Goal: Information Seeking & Learning: Find specific page/section

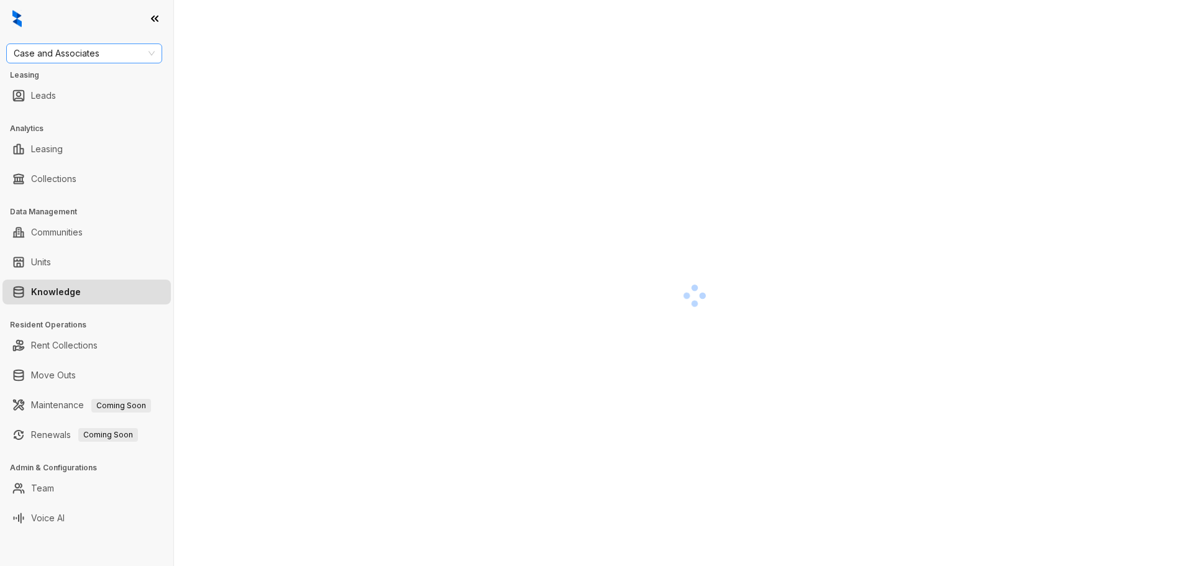
click at [116, 53] on span "Case and Associates" at bounding box center [84, 53] width 141 height 19
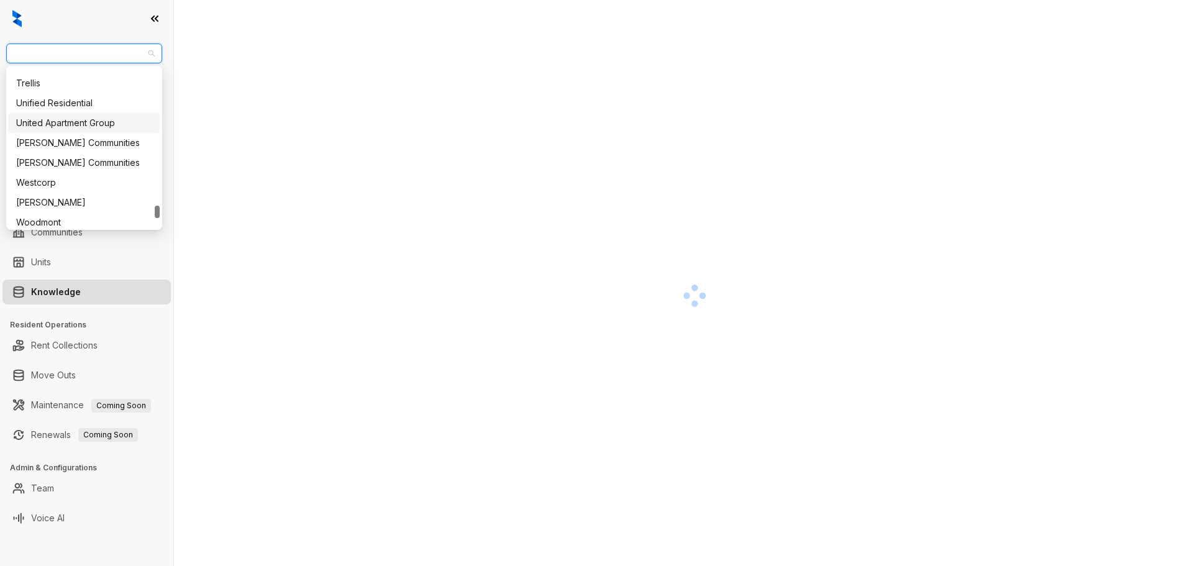
click at [91, 125] on div "United Apartment Group" at bounding box center [84, 123] width 136 height 14
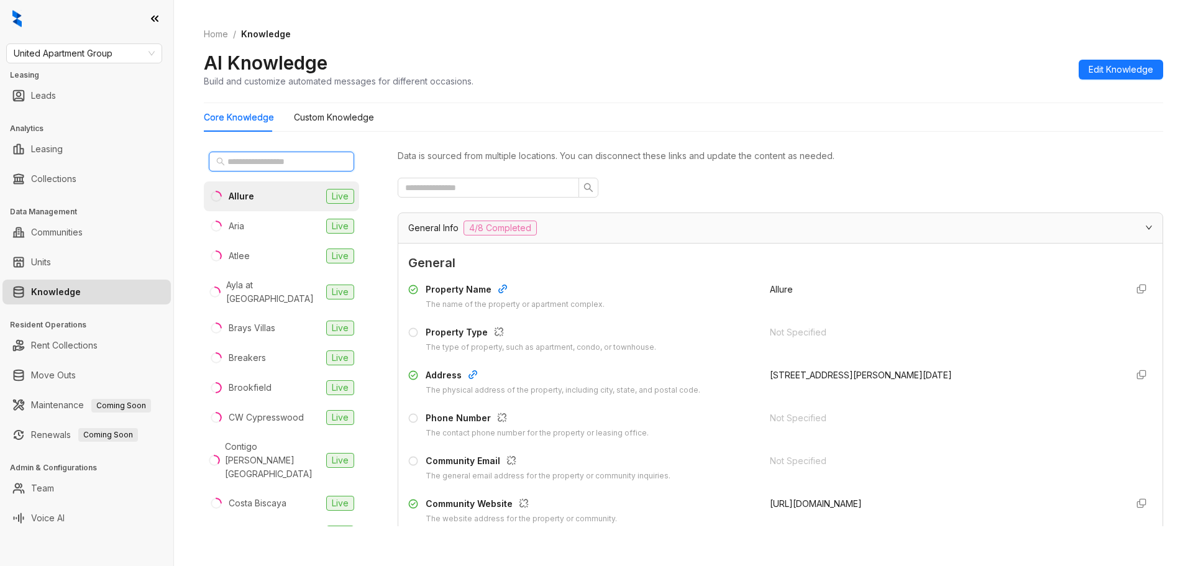
click at [266, 157] on input "text" at bounding box center [281, 162] width 109 height 14
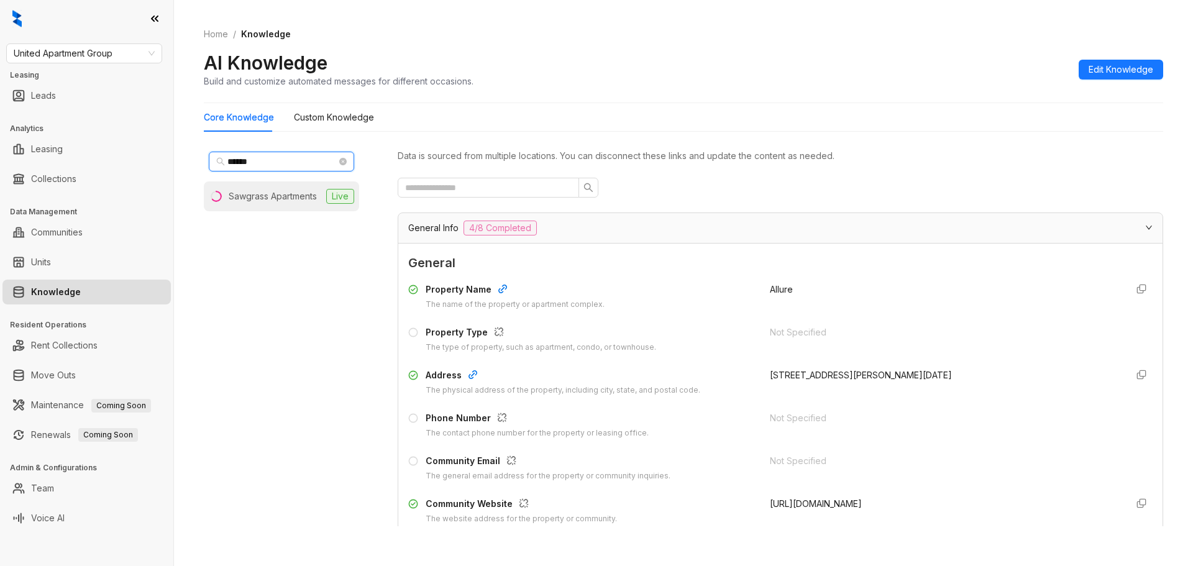
type input "******"
click at [240, 196] on div "Sawgrass Apartments" at bounding box center [273, 196] width 88 height 14
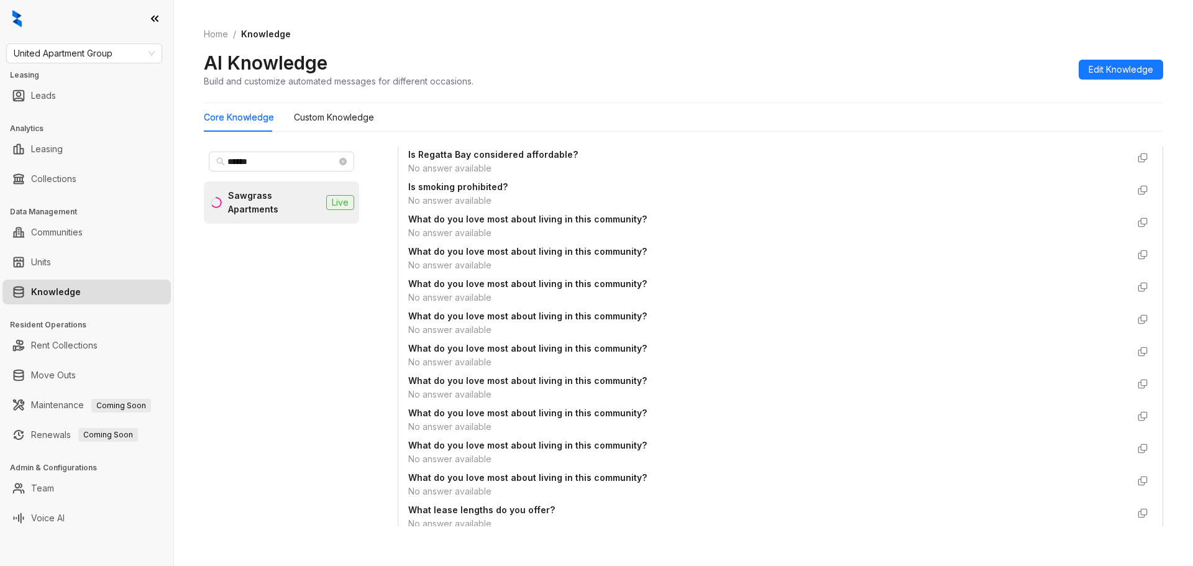
scroll to position [994, 0]
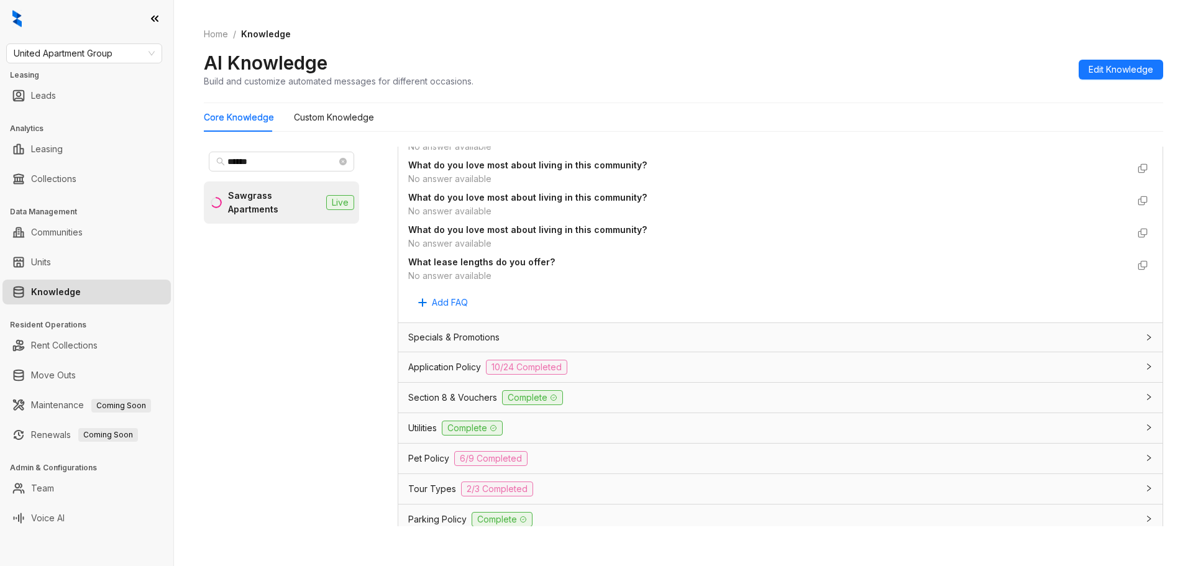
click at [685, 399] on div "Section 8 & Vouchers Complete" at bounding box center [772, 397] width 729 height 15
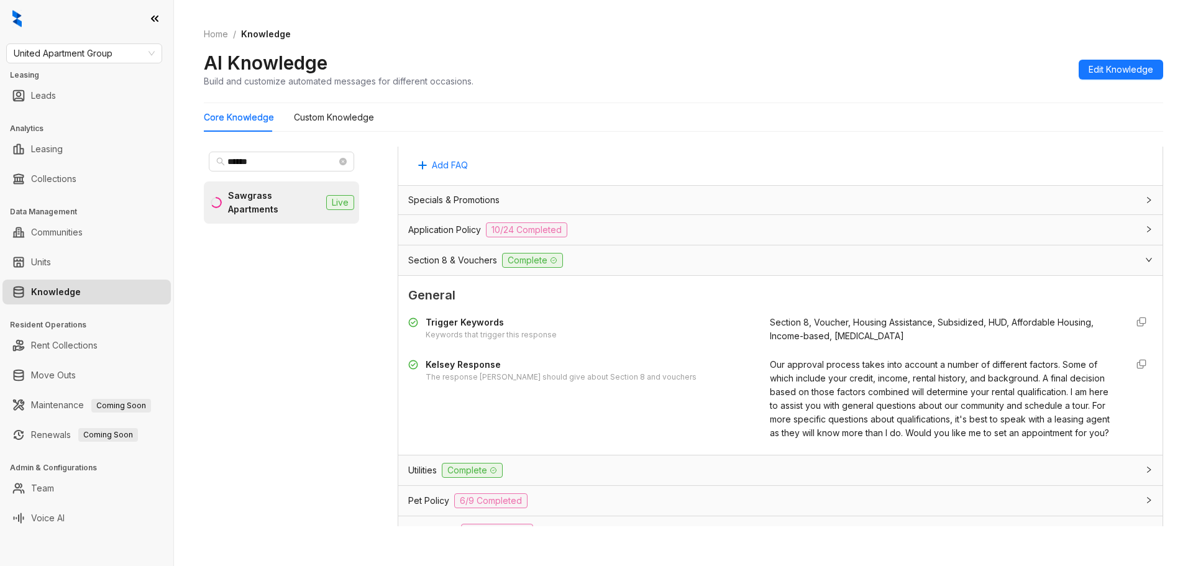
scroll to position [1180, 0]
